Goal: Task Accomplishment & Management: Use online tool/utility

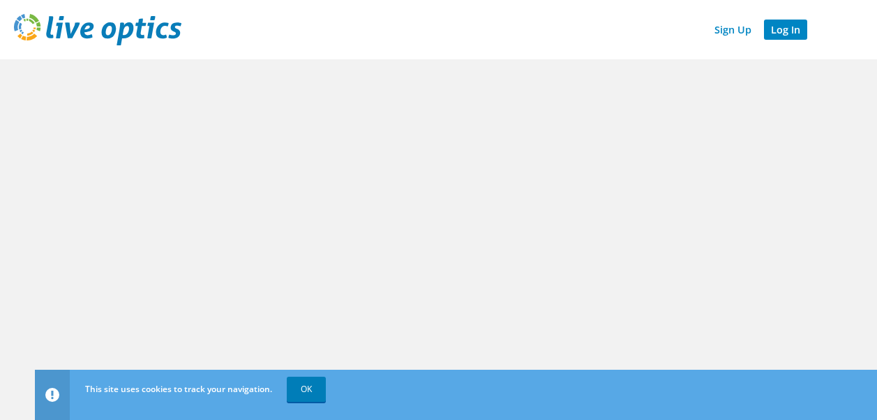
click at [786, 31] on link "Log In" at bounding box center [785, 30] width 43 height 20
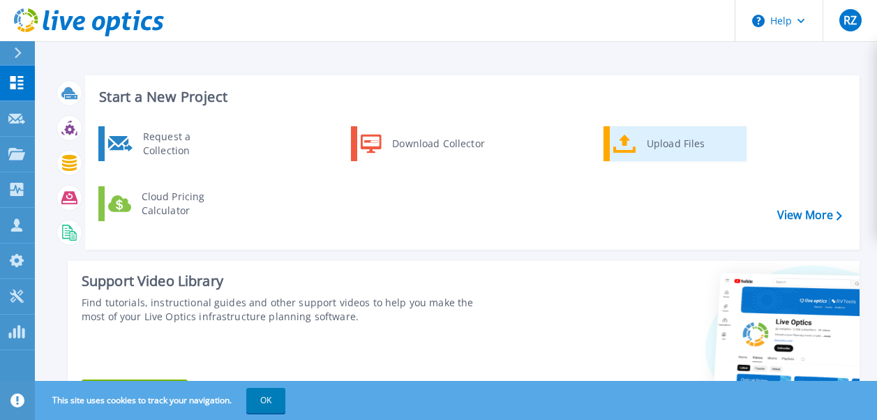
click at [659, 133] on div "Upload Files" at bounding box center [691, 144] width 103 height 28
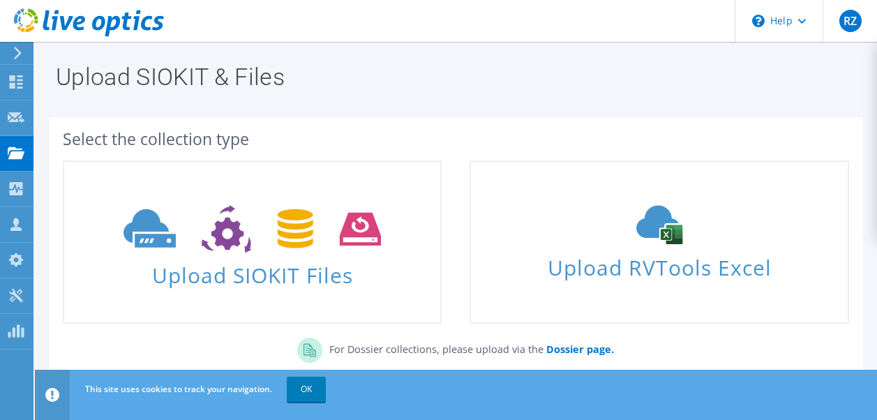
scroll to position [95, 0]
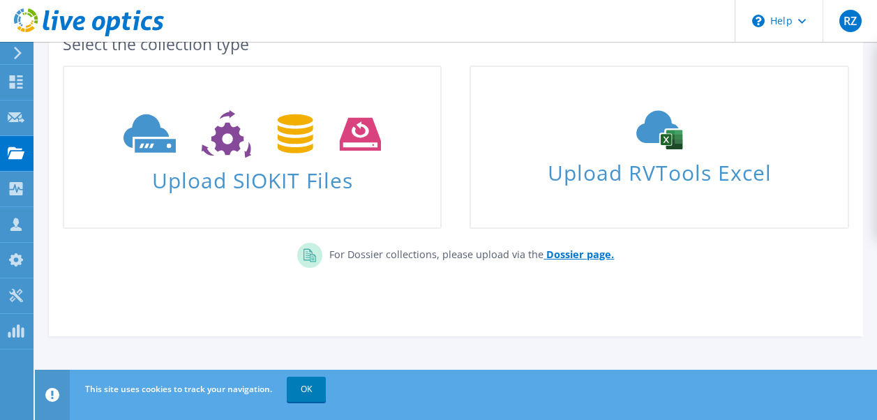
click at [579, 253] on b "Dossier page." at bounding box center [581, 254] width 68 height 13
